Goal: Task Accomplishment & Management: Manage account settings

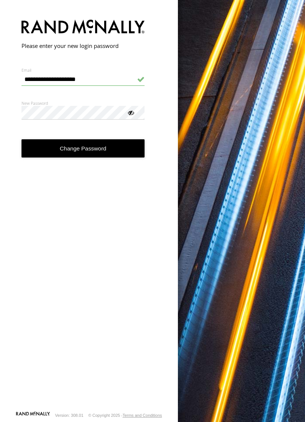
click at [43, 149] on button "Change Password" at bounding box center [84, 148] width 124 height 18
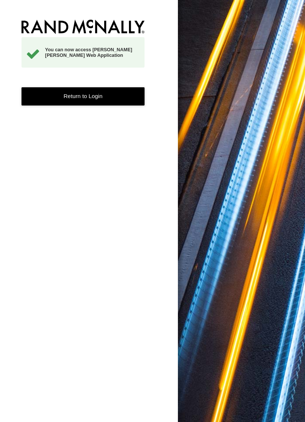
click at [48, 97] on link "Return to Login" at bounding box center [84, 96] width 124 height 18
